Goal: Task Accomplishment & Management: Complete application form

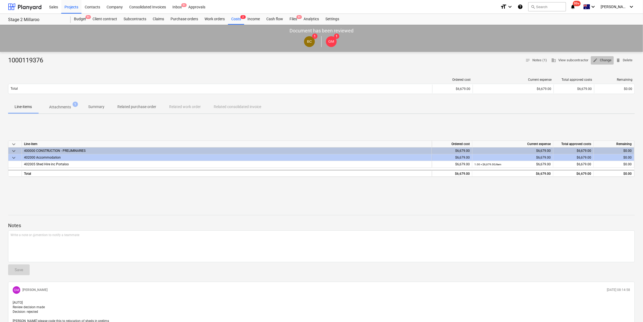
click at [603, 60] on span "edit Change" at bounding box center [602, 60] width 19 height 6
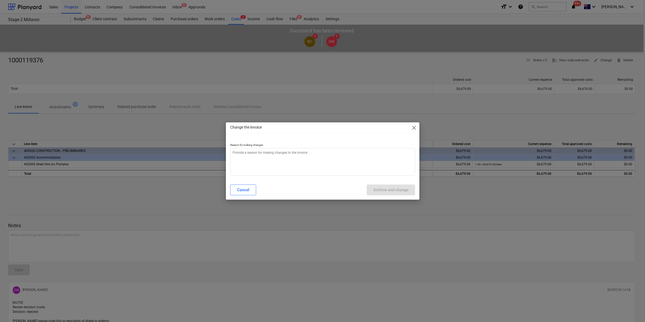
type textarea "x"
click at [241, 155] on textarea at bounding box center [322, 162] width 185 height 28
type textarea "c"
type textarea "x"
type textarea "co"
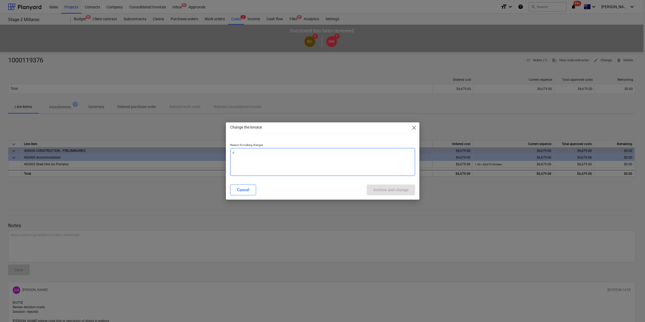
type textarea "x"
type textarea "cos"
type textarea "x"
type textarea "cost"
type textarea "x"
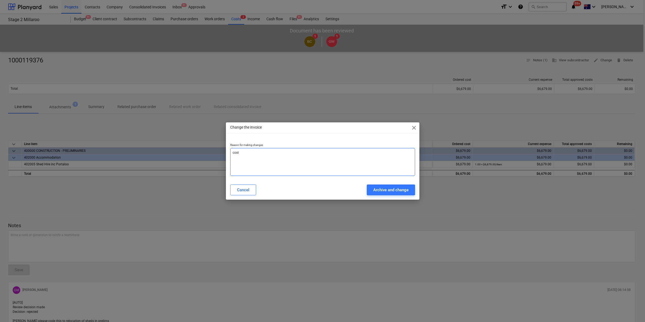
type textarea "cost"
type textarea "x"
type textarea "cost c"
type textarea "x"
type textarea "cost co"
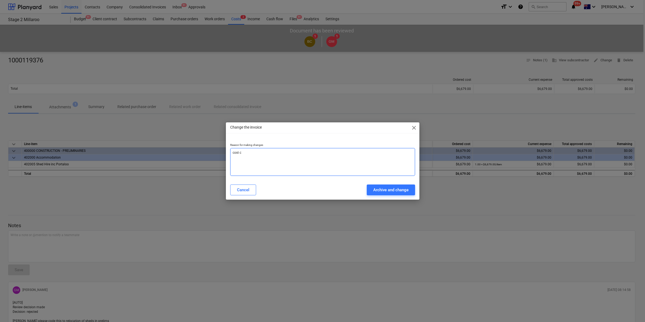
type textarea "x"
type textarea "cost coe"
type textarea "x"
type textarea "cost coed"
type textarea "x"
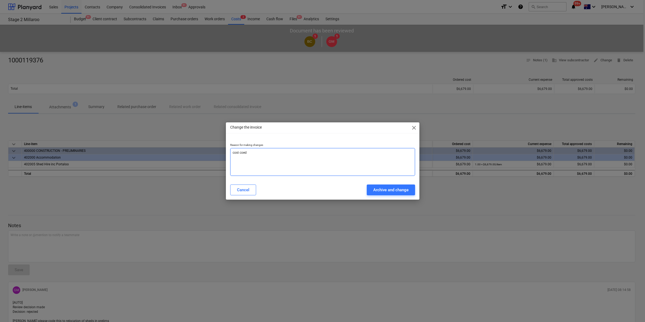
type textarea "cost coe"
type textarea "x"
type textarea "cost co"
type textarea "x"
type textarea "cost cod"
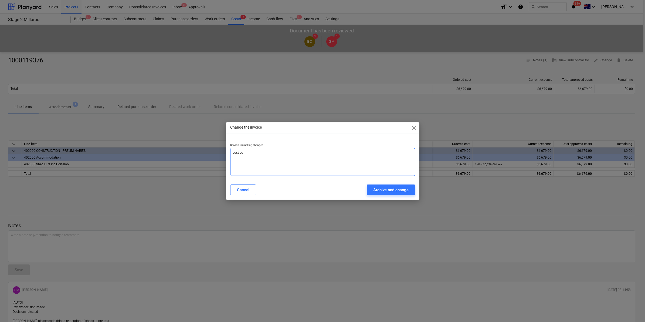
type textarea "x"
type textarea "cost code"
type textarea "x"
type textarea "cost code"
click at [380, 192] on div "Archive and change" at bounding box center [390, 189] width 35 height 7
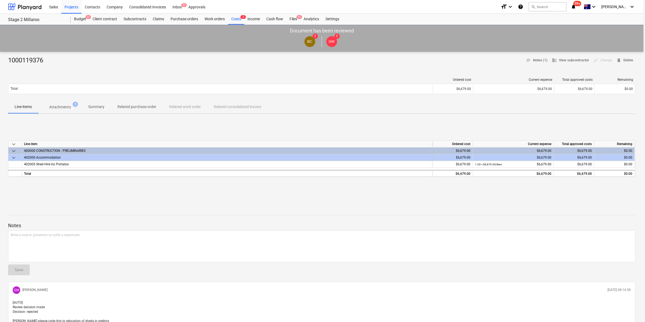
type textarea "x"
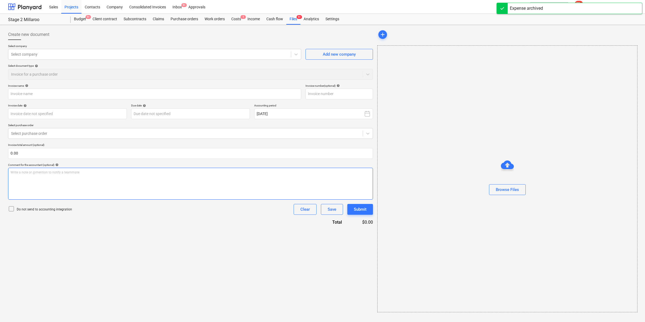
type input "1000119376"
type input "26 Aug 2025"
type input "25 Sep 2025"
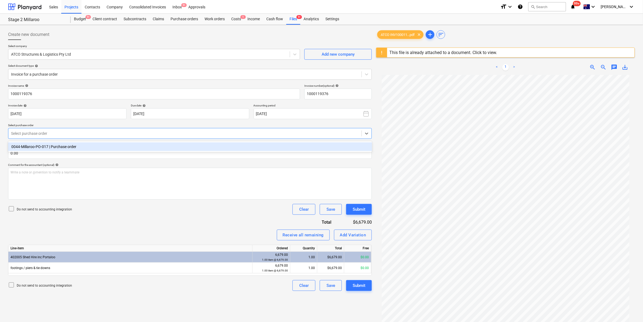
click at [193, 138] on div "Select purchase order" at bounding box center [190, 133] width 364 height 11
click at [155, 147] on div "0044-Millaroo-PO-017 | Purchase order" at bounding box center [190, 146] width 364 height 9
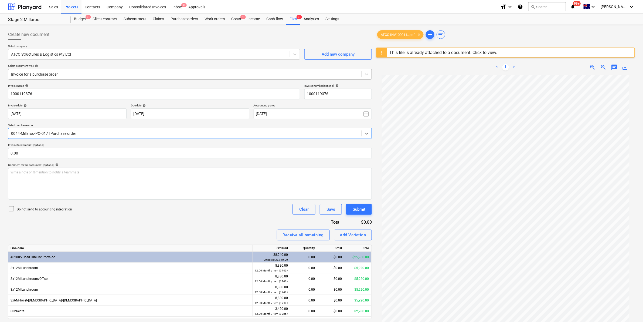
click at [78, 74] on div at bounding box center [185, 73] width 348 height 5
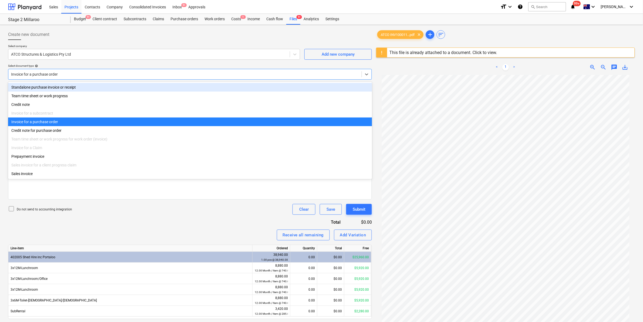
click at [77, 84] on div "Standalone purchase invoice or receipt" at bounding box center [190, 87] width 364 height 9
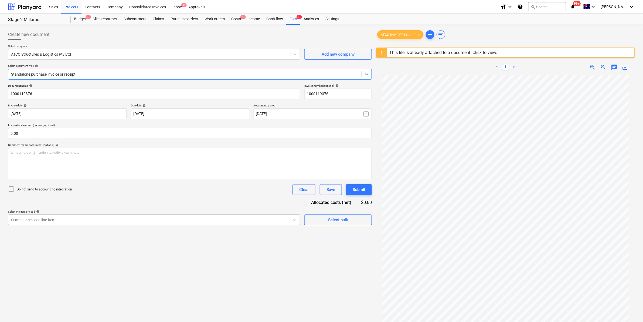
click at [61, 220] on div at bounding box center [149, 219] width 276 height 5
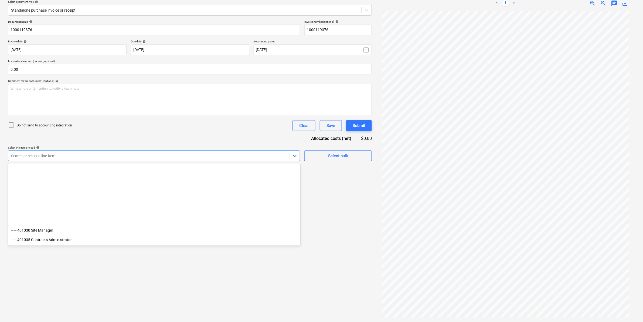
scroll to position [472, 0]
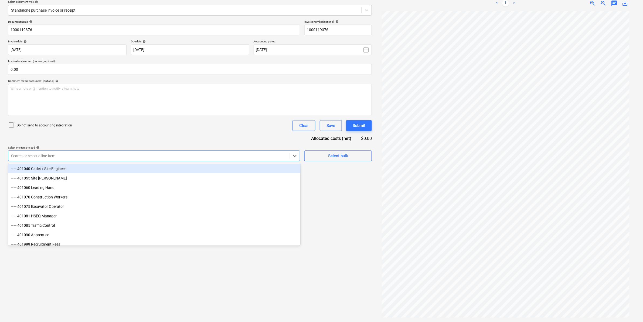
click at [77, 155] on div at bounding box center [149, 155] width 276 height 5
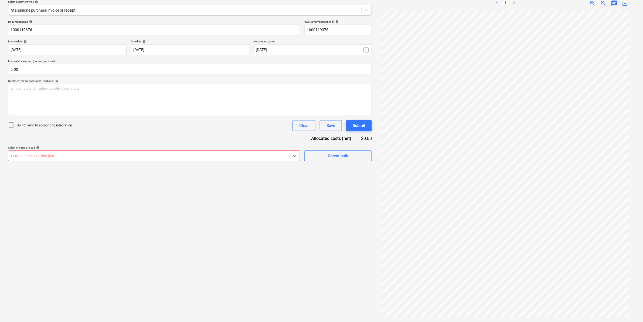
click at [271, 152] on div "Search or select a line-item" at bounding box center [148, 156] width 281 height 8
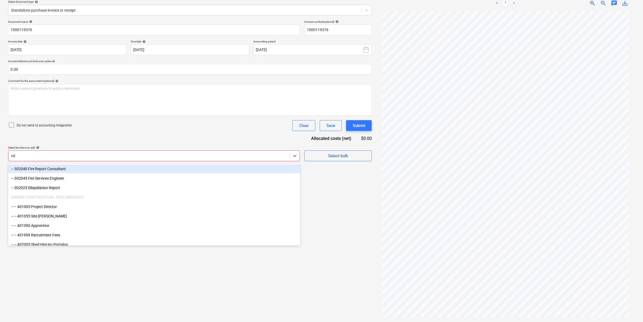
type input "relo"
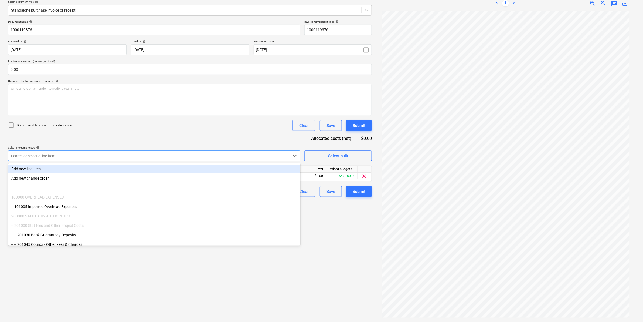
click at [266, 130] on div "Document name help 1000119376 Invoice number (optional) help 1000119376 Invoice…" at bounding box center [190, 108] width 364 height 177
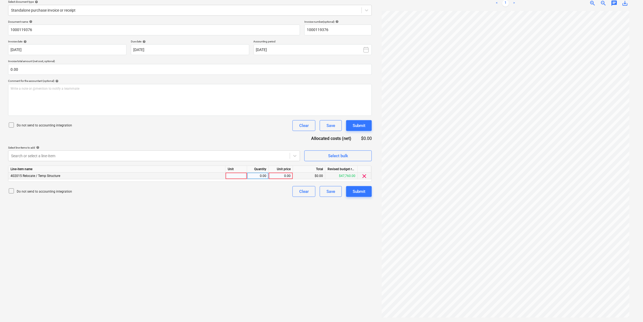
click at [239, 175] on div at bounding box center [236, 175] width 22 height 7
type input "item"
type input "6679"
click at [231, 101] on div "Write a note or @mention to notify a teammate ﻿" at bounding box center [190, 100] width 364 height 32
click at [270, 155] on div at bounding box center [149, 155] width 276 height 5
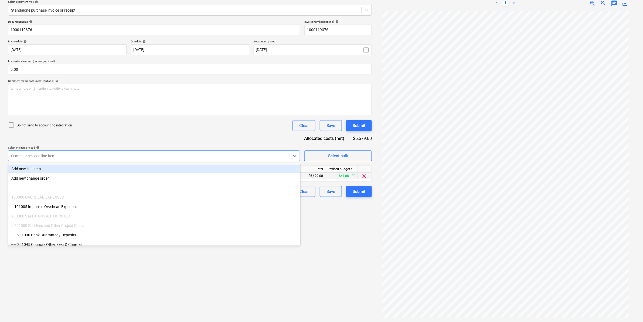
click at [258, 123] on div "Do not send to accounting integration Clear Save Submit" at bounding box center [190, 125] width 364 height 11
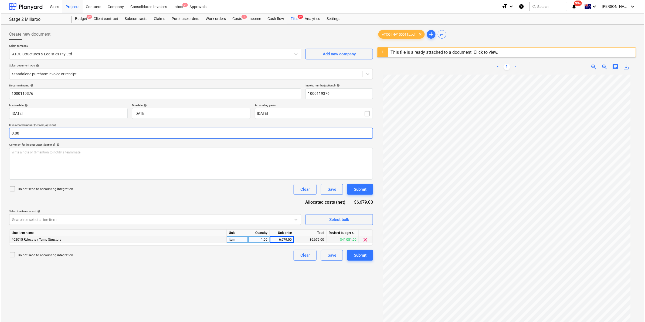
scroll to position [0, 0]
click at [353, 254] on div "Submit" at bounding box center [359, 255] width 13 height 7
